Goal: Task Accomplishment & Management: Manage account settings

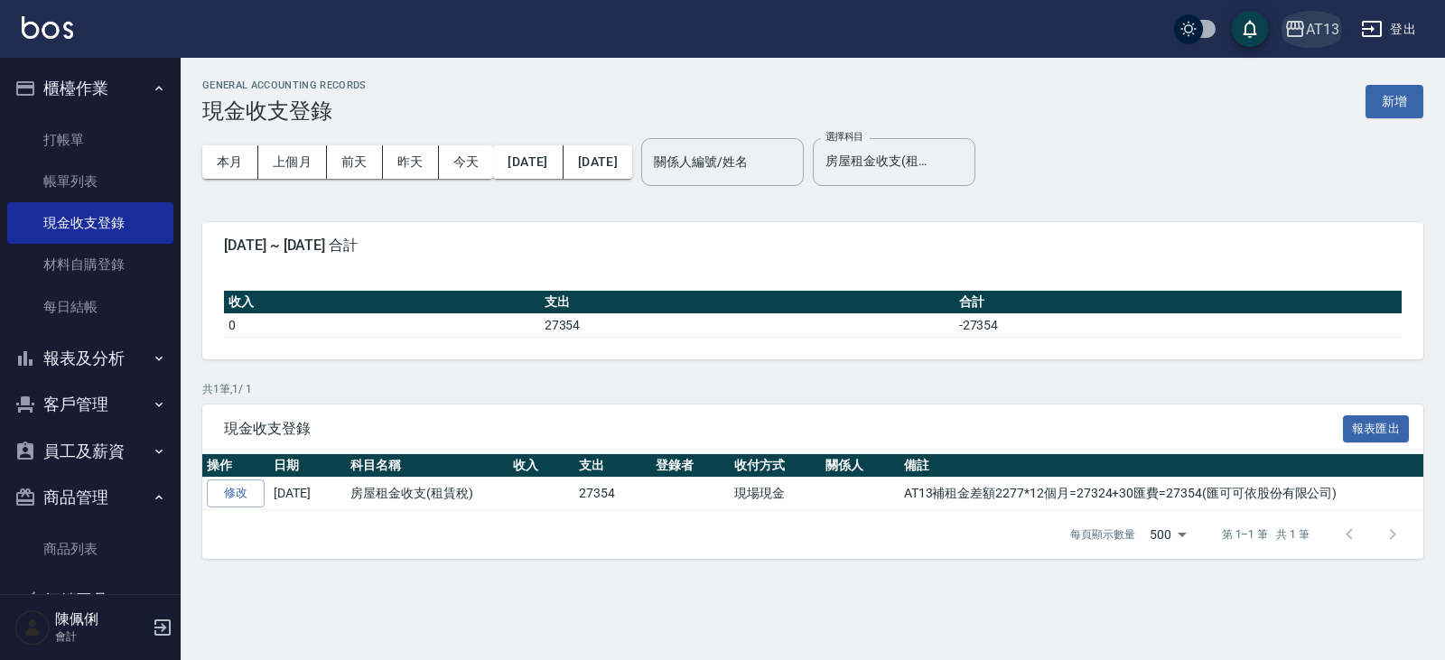
click at [1326, 34] on div "AT13" at bounding box center [1322, 29] width 33 height 23
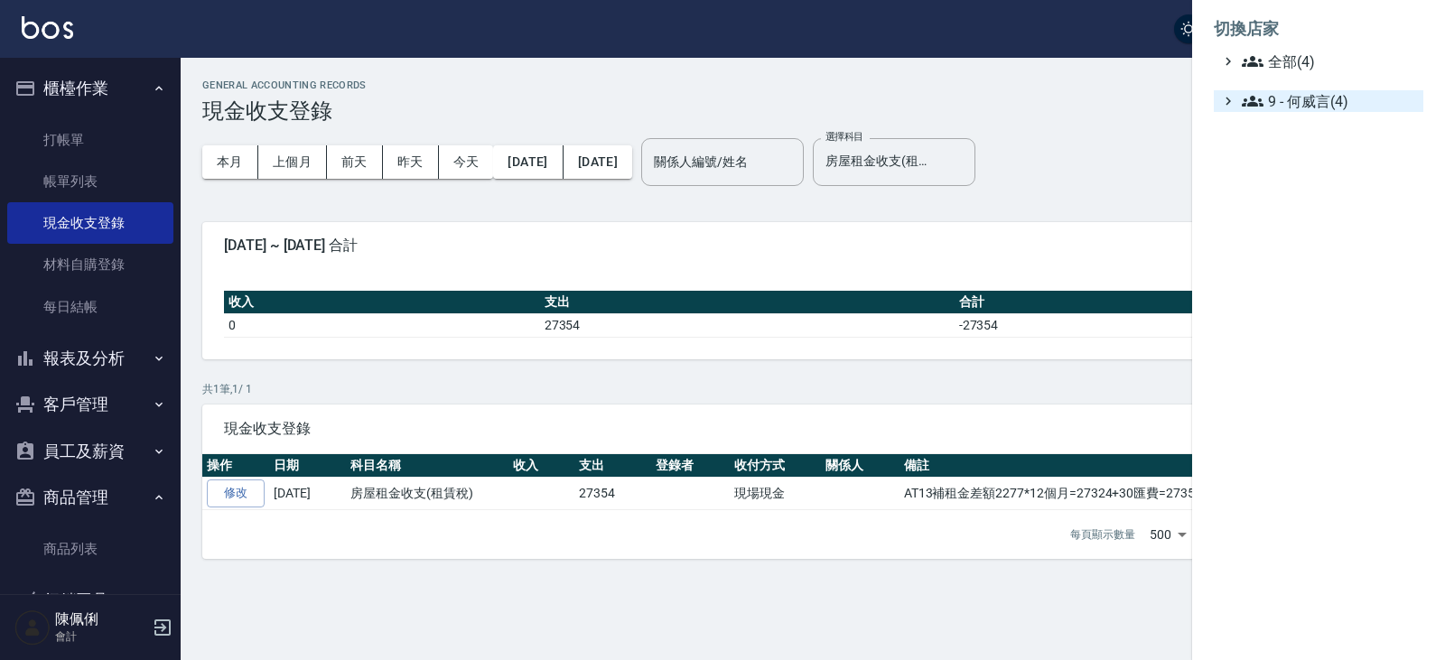
click at [1312, 96] on span "9 - 何威言(4)" at bounding box center [1329, 101] width 174 height 22
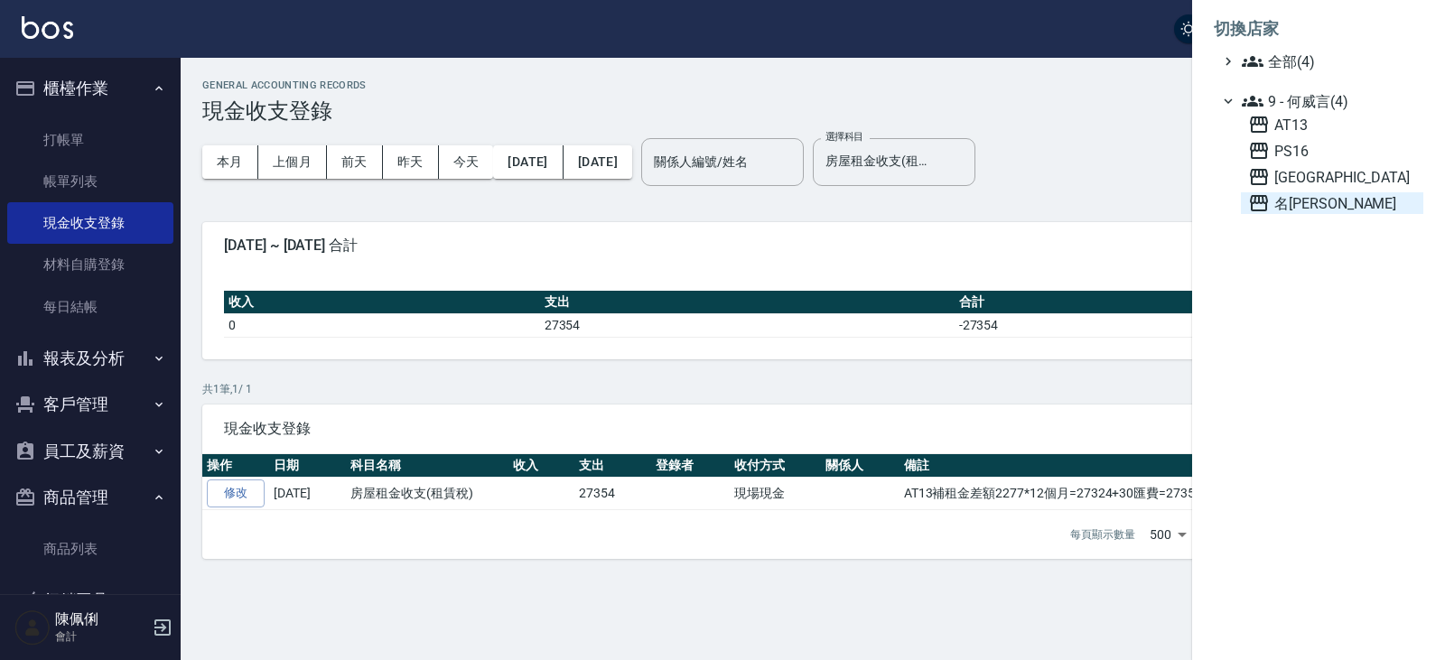
click at [1310, 202] on span "名[PERSON_NAME]" at bounding box center [1332, 203] width 168 height 22
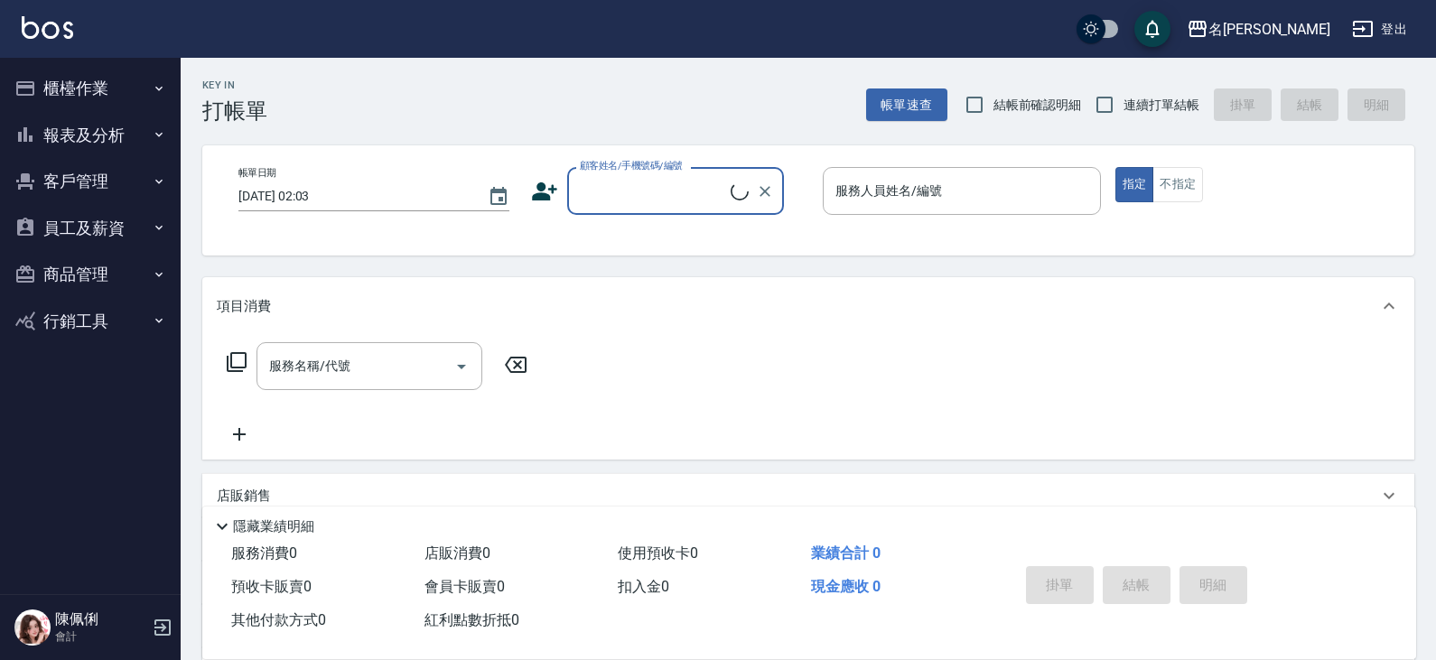
click at [83, 232] on button "員工及薪資" at bounding box center [90, 228] width 166 height 47
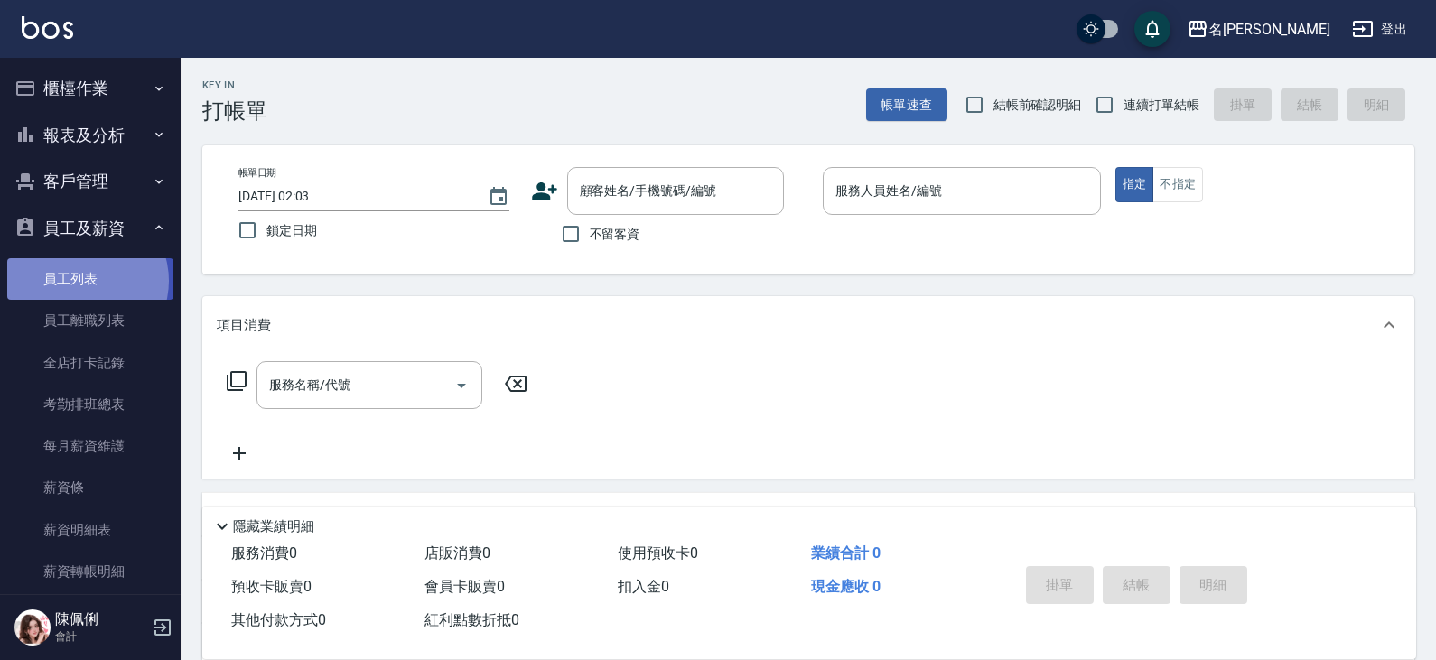
click at [84, 281] on link "員工列表" at bounding box center [90, 279] width 166 height 42
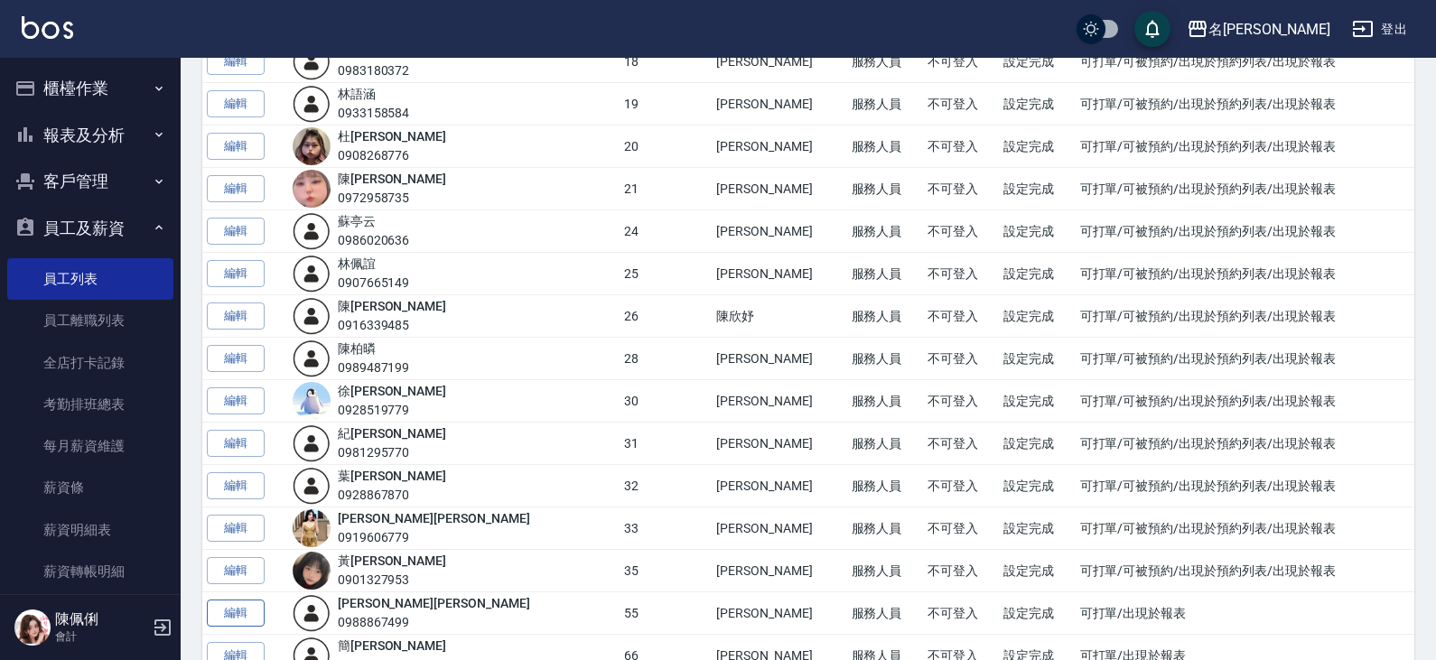
scroll to position [1171, 0]
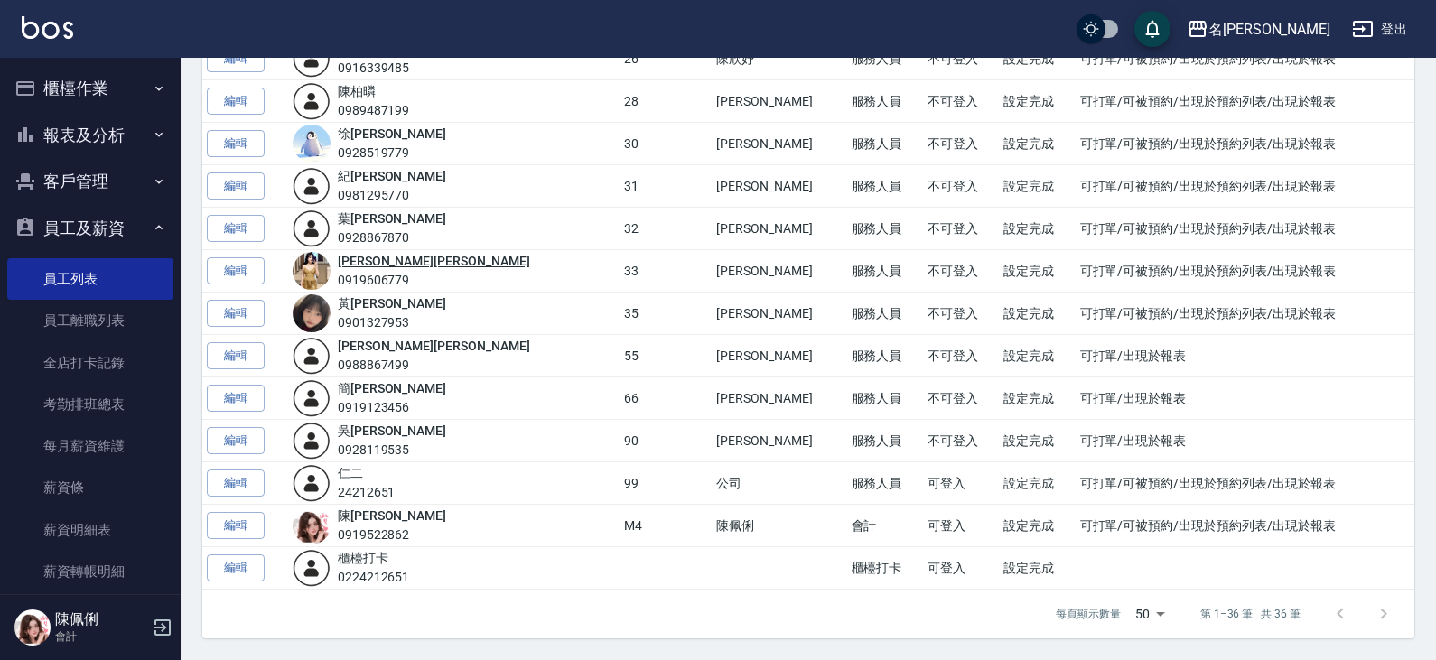
click at [401, 263] on link "阮氏 竹儀" at bounding box center [434, 261] width 192 height 14
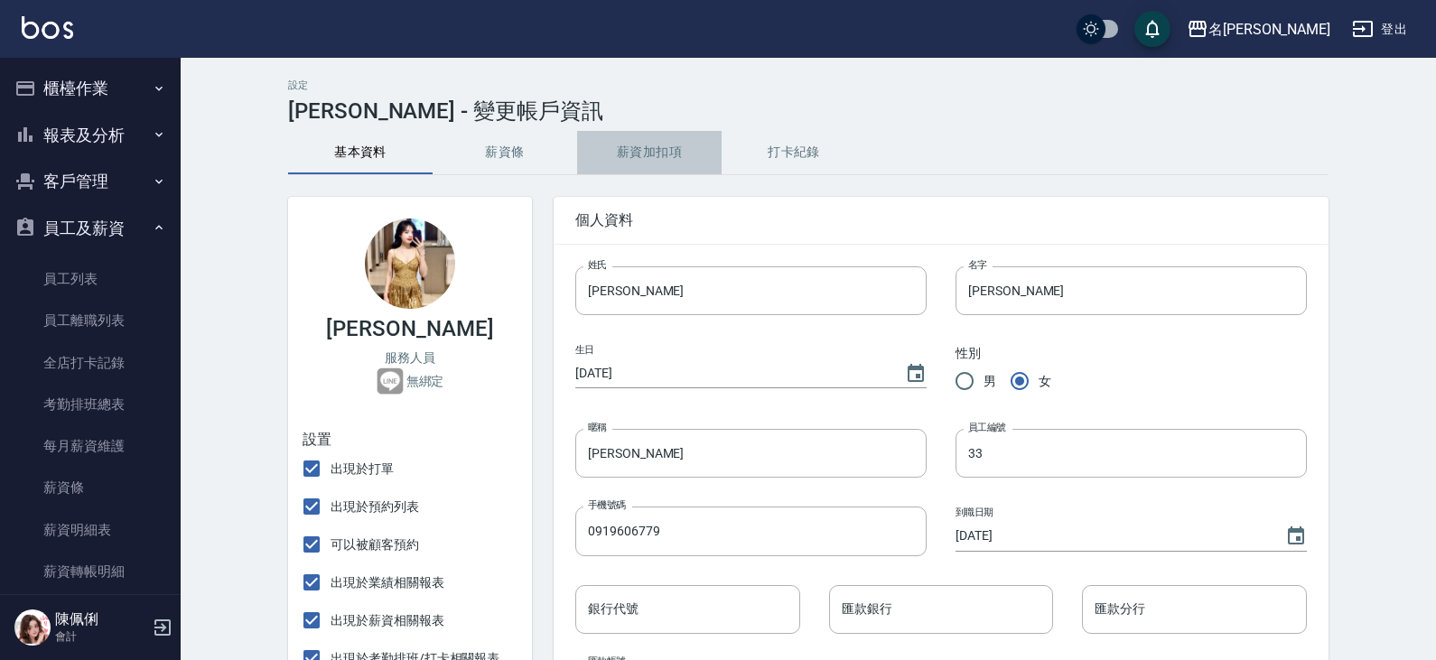
click at [642, 168] on button "薪資加扣項" at bounding box center [649, 152] width 145 height 43
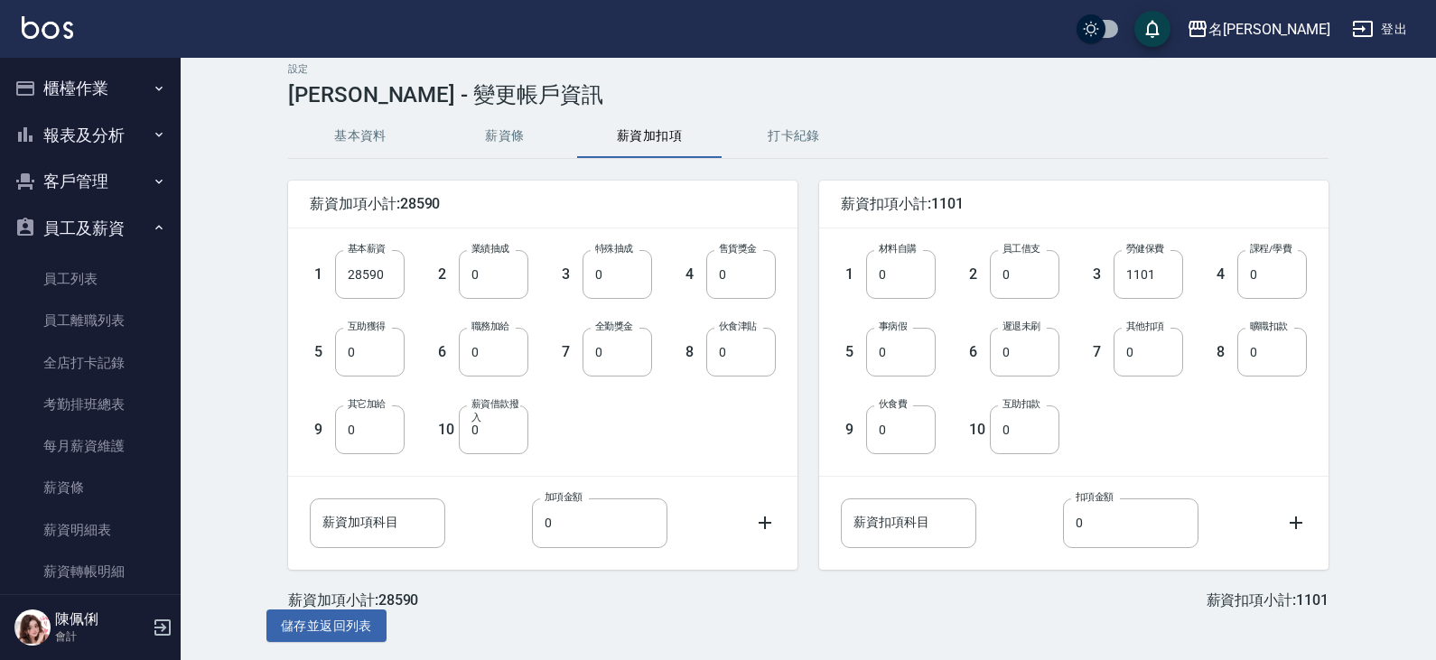
scroll to position [20, 0]
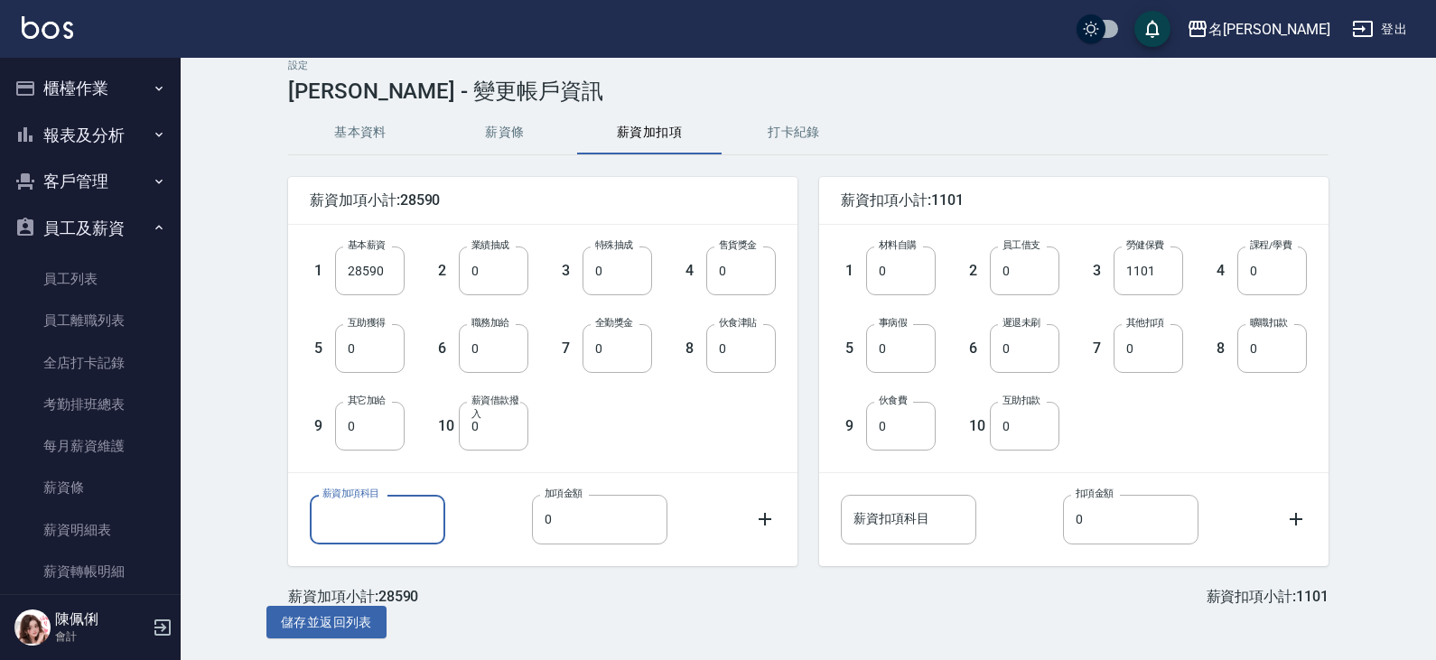
click at [388, 521] on input "薪資加項科目" at bounding box center [377, 519] width 135 height 49
type input "退勞保11403-11406"
click at [574, 518] on input "0" at bounding box center [599, 519] width 135 height 49
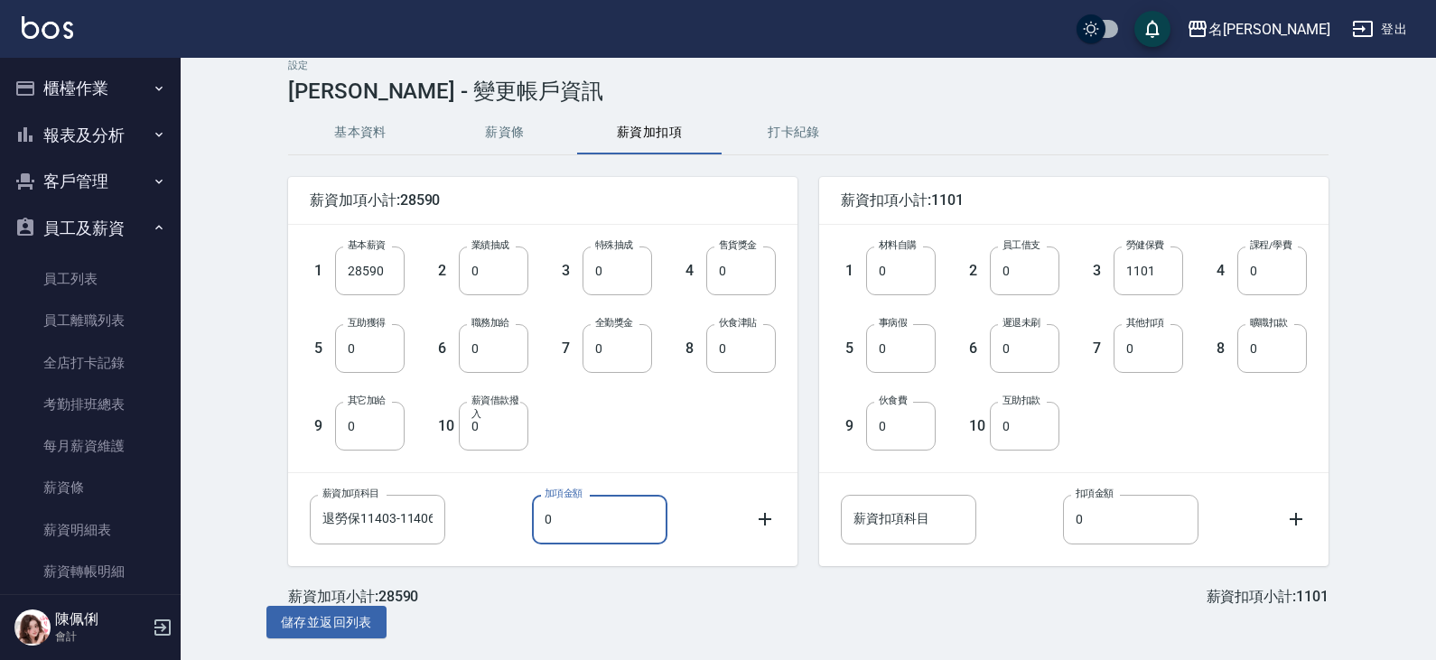
drag, startPoint x: 570, startPoint y: 522, endPoint x: 540, endPoint y: 528, distance: 30.5
click at [540, 528] on input "0" at bounding box center [599, 519] width 135 height 49
type input "228"
click at [325, 621] on button "儲存並返回列表" at bounding box center [326, 622] width 120 height 33
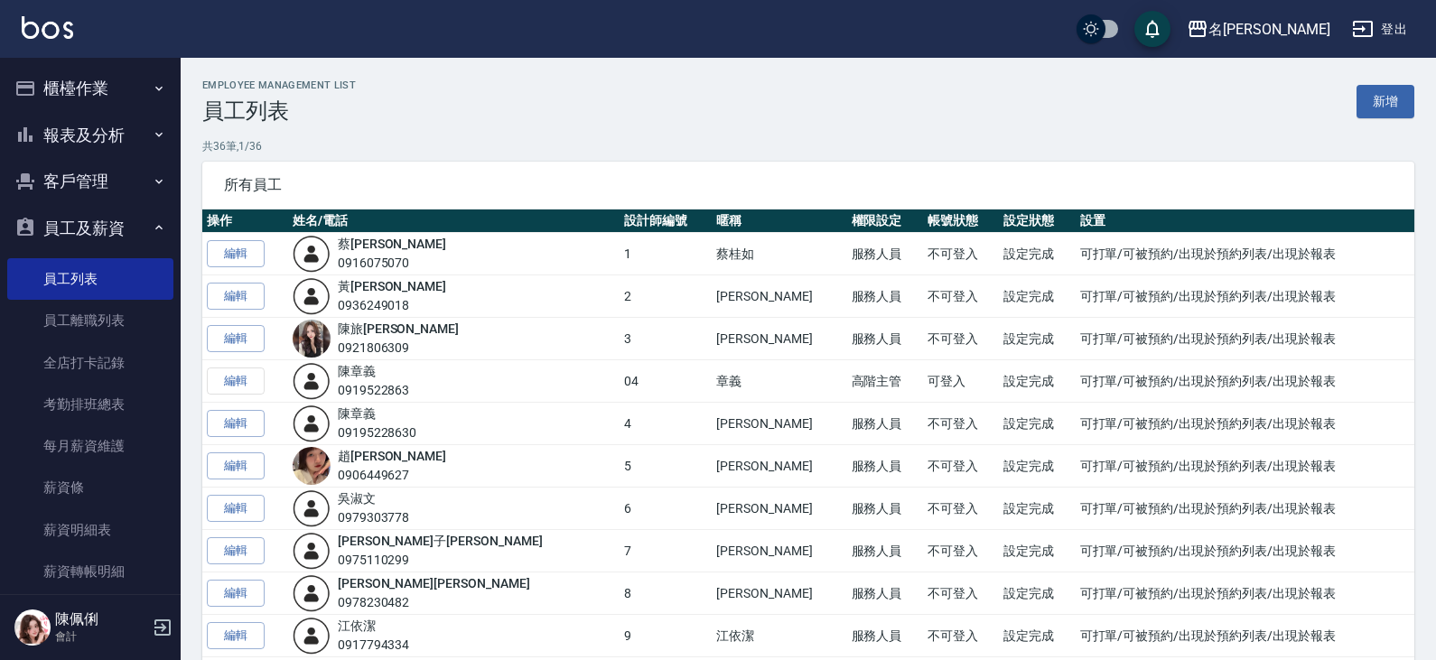
click at [94, 125] on button "報表及分析" at bounding box center [90, 135] width 166 height 47
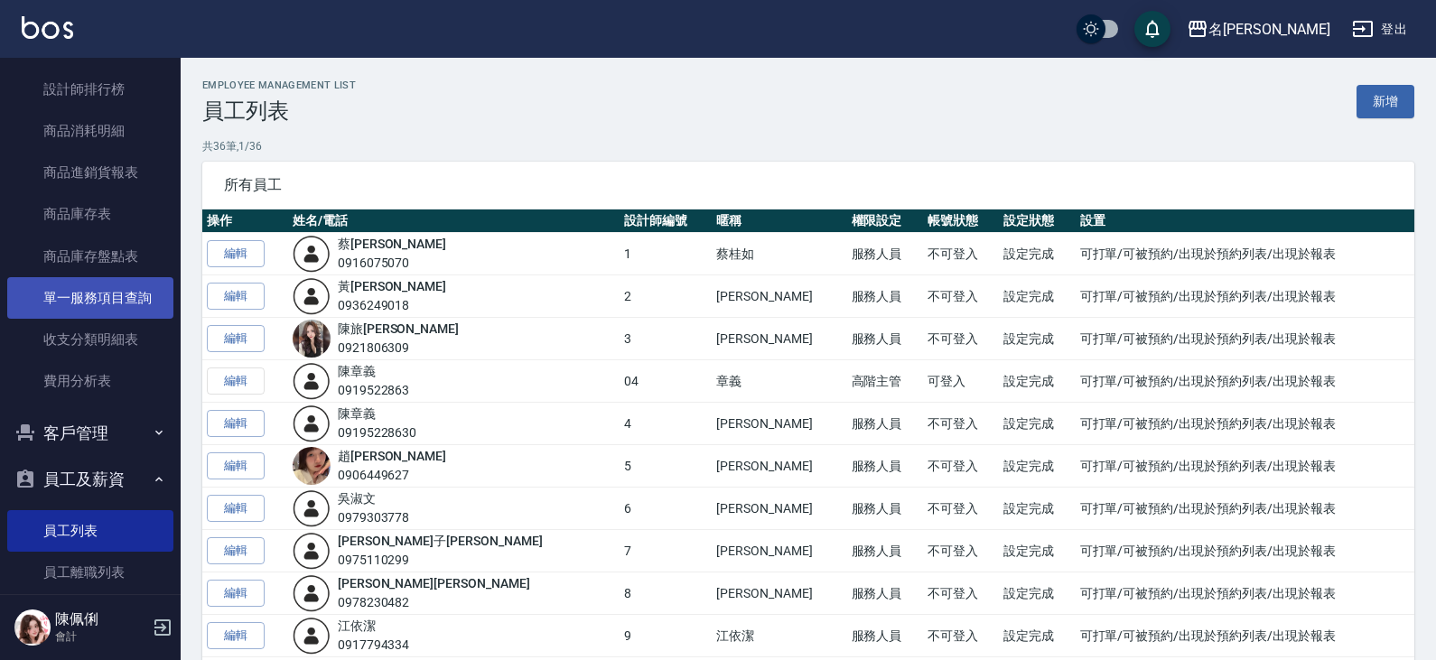
scroll to position [542, 0]
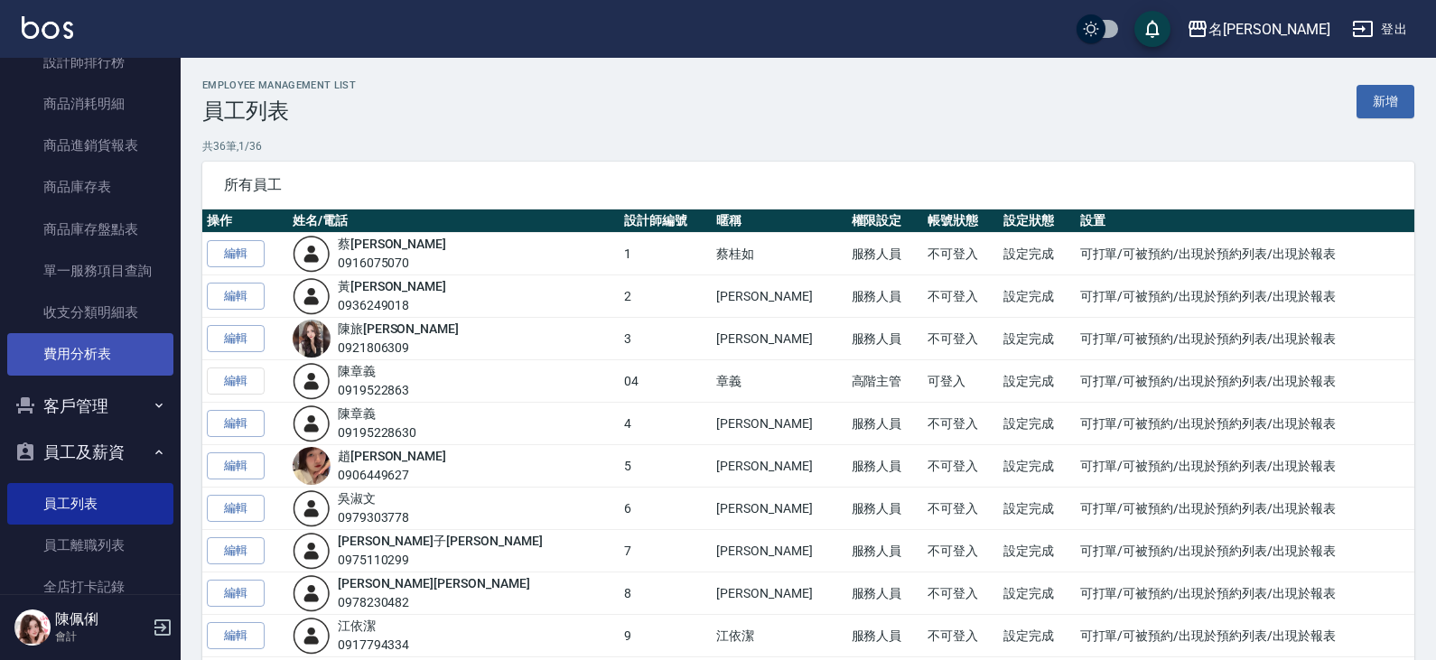
click at [80, 353] on link "費用分析表" at bounding box center [90, 354] width 166 height 42
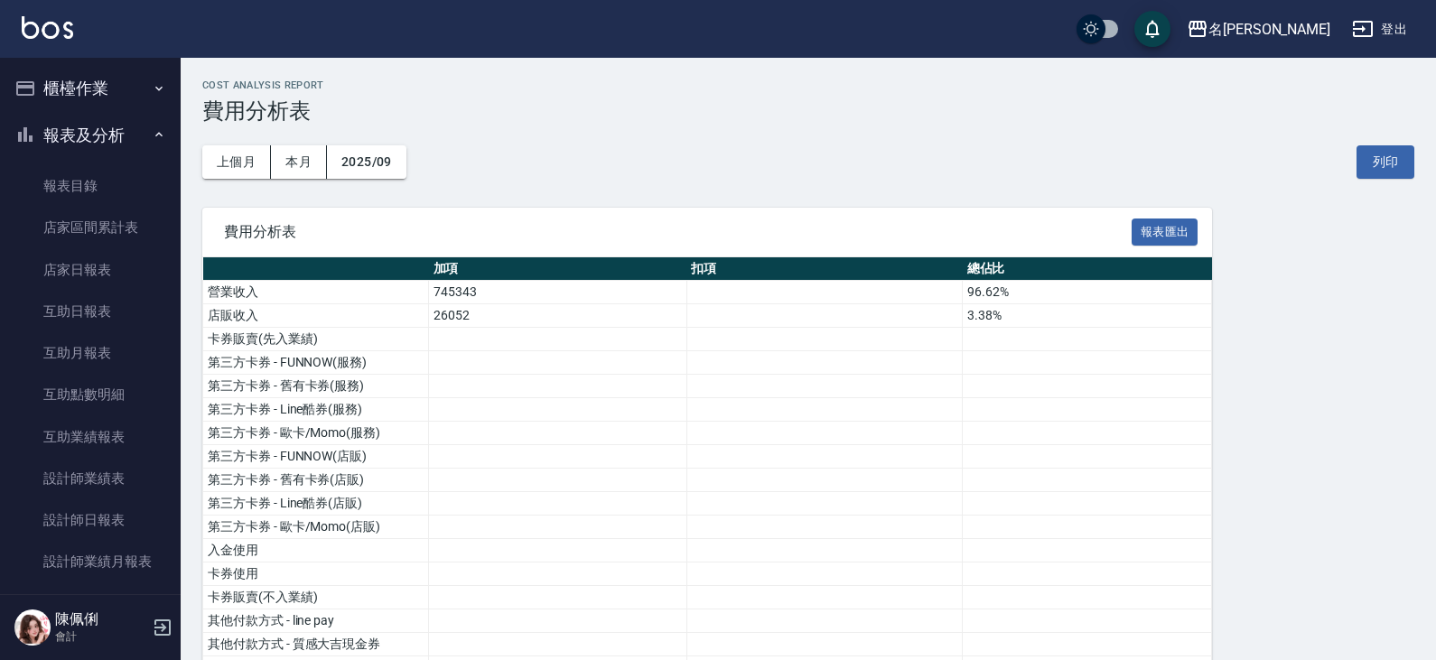
click at [89, 89] on button "櫃檯作業" at bounding box center [90, 88] width 166 height 47
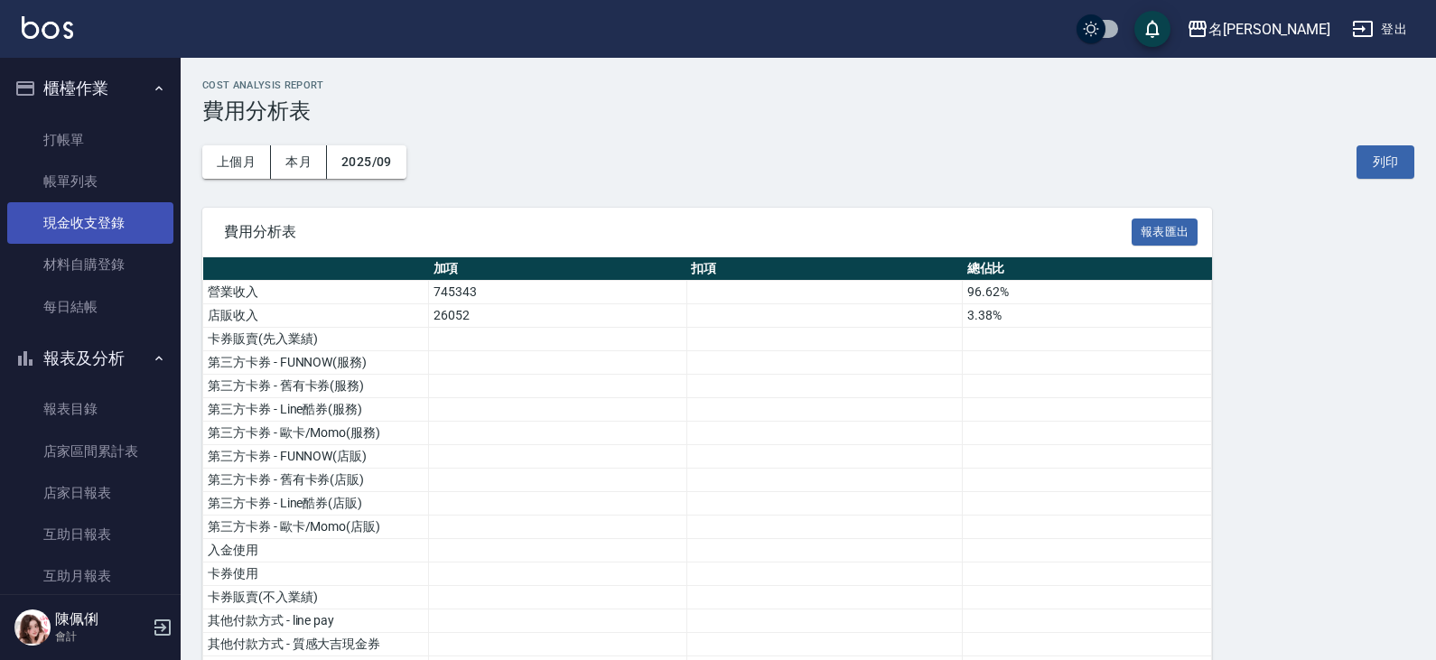
click at [87, 239] on link "現金收支登錄" at bounding box center [90, 223] width 166 height 42
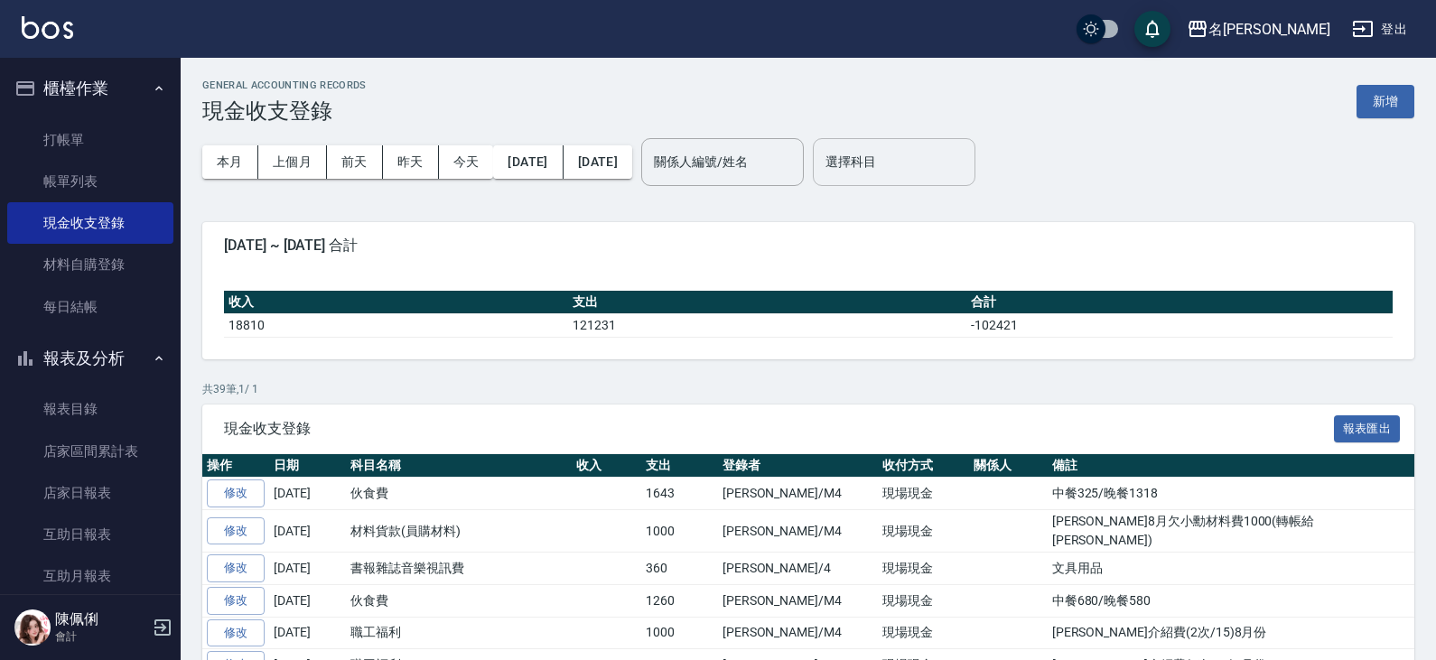
click at [965, 160] on input "選擇科目" at bounding box center [894, 162] width 146 height 32
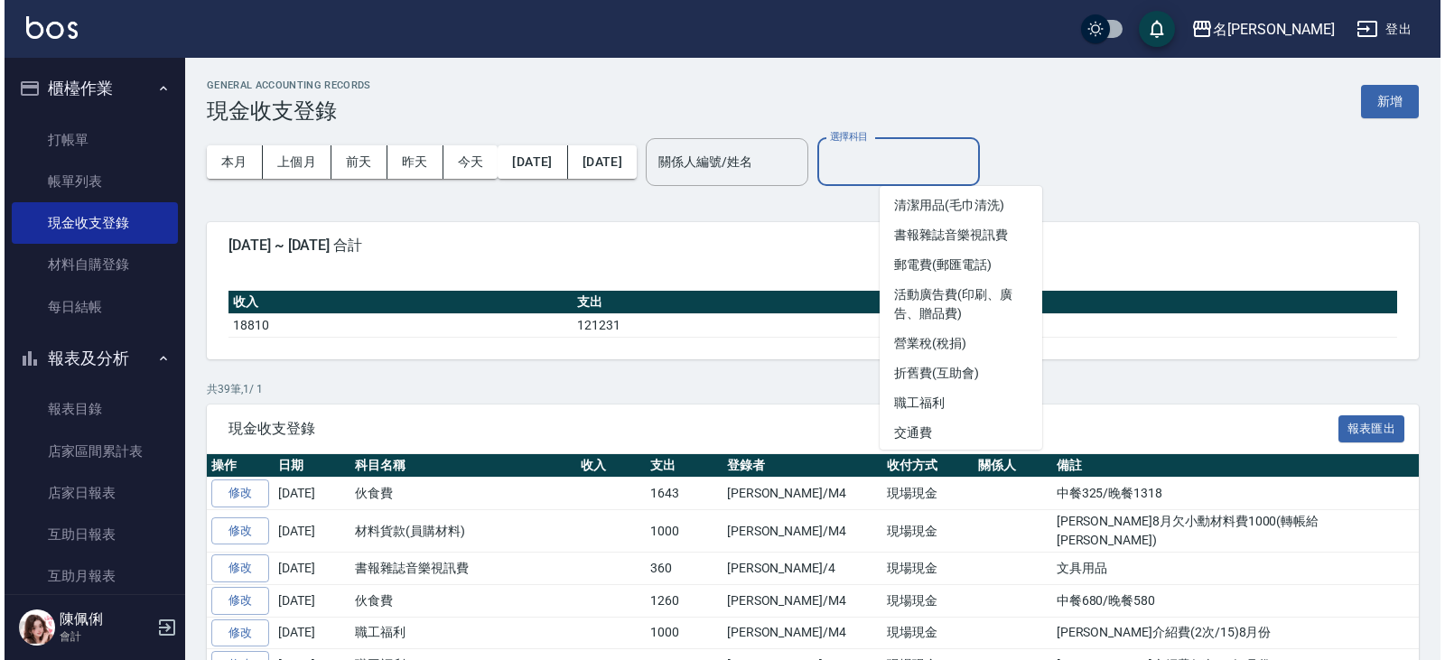
scroll to position [542, 0]
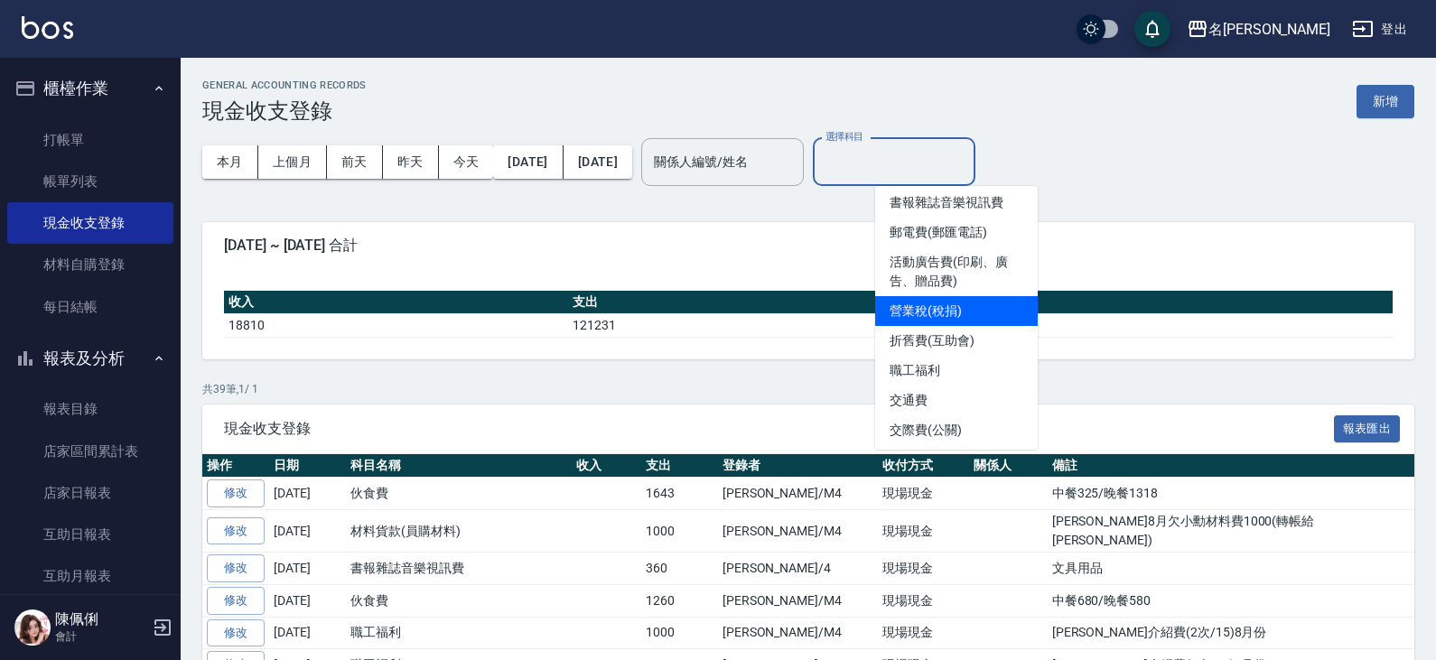
click at [941, 316] on li "營業稅(稅捐)" at bounding box center [956, 311] width 163 height 30
type input "營業稅(稅捐)"
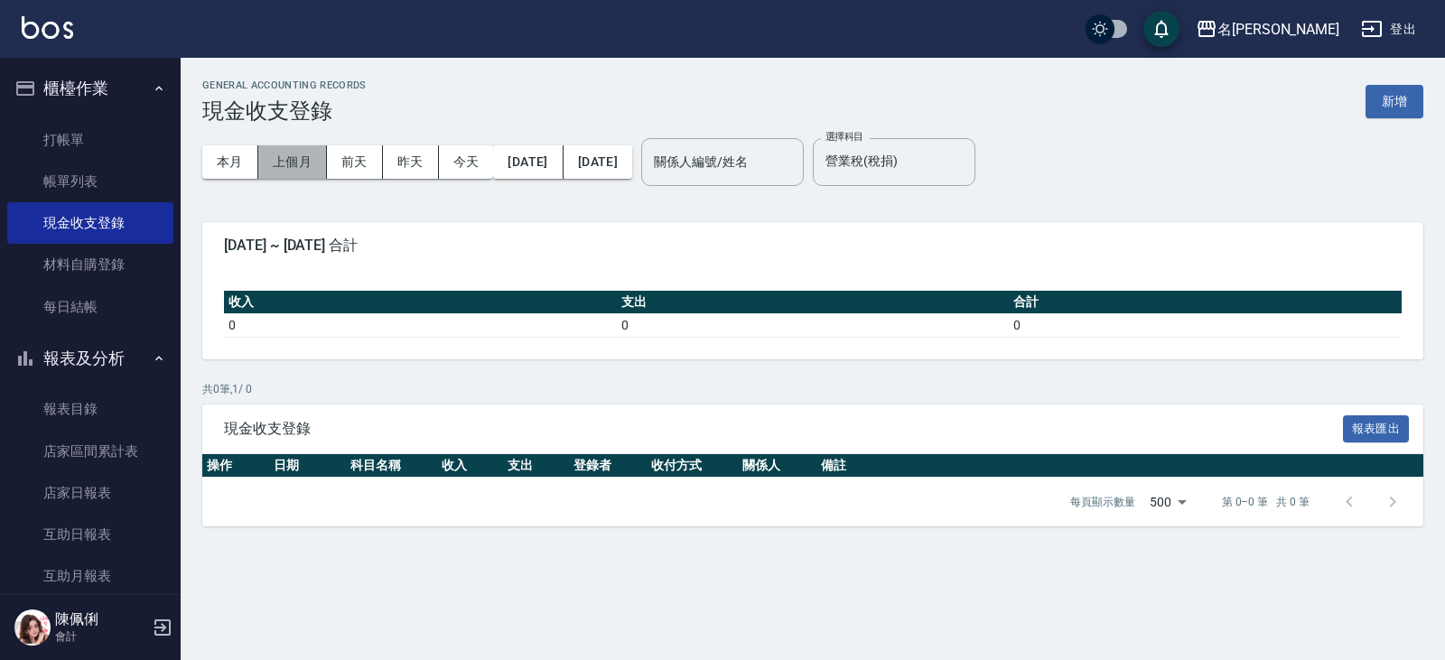
click at [306, 162] on button "上個月" at bounding box center [292, 161] width 69 height 33
